Goal: Task Accomplishment & Management: Complete application form

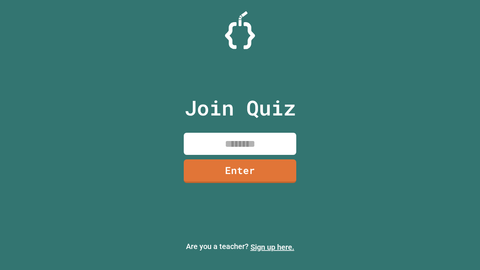
click at [272, 247] on link "Sign up here." at bounding box center [273, 247] width 44 height 9
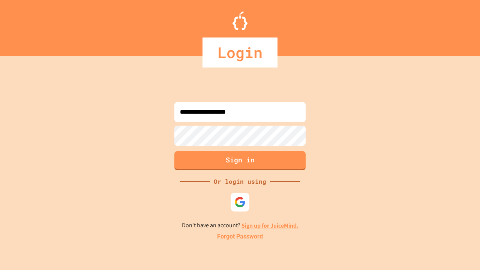
type input "**********"
